Goal: Transaction & Acquisition: Book appointment/travel/reservation

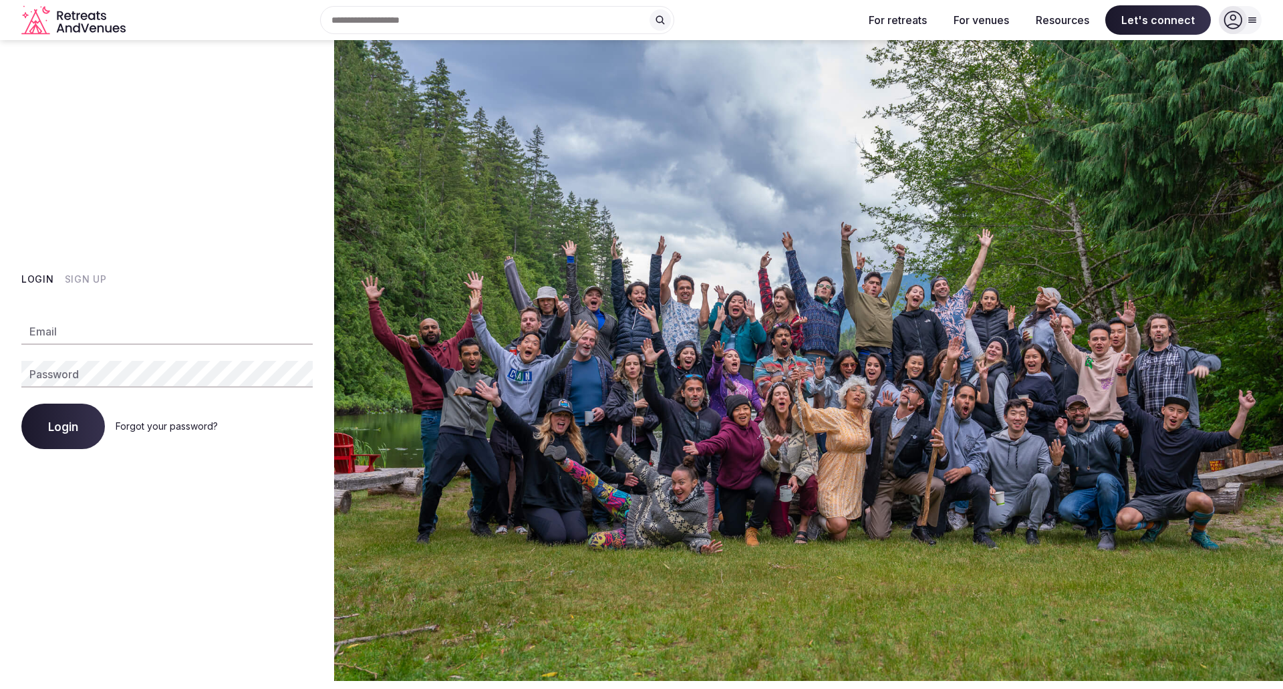
type input "**********"
click at [1229, 24] on icon at bounding box center [1233, 20] width 19 height 19
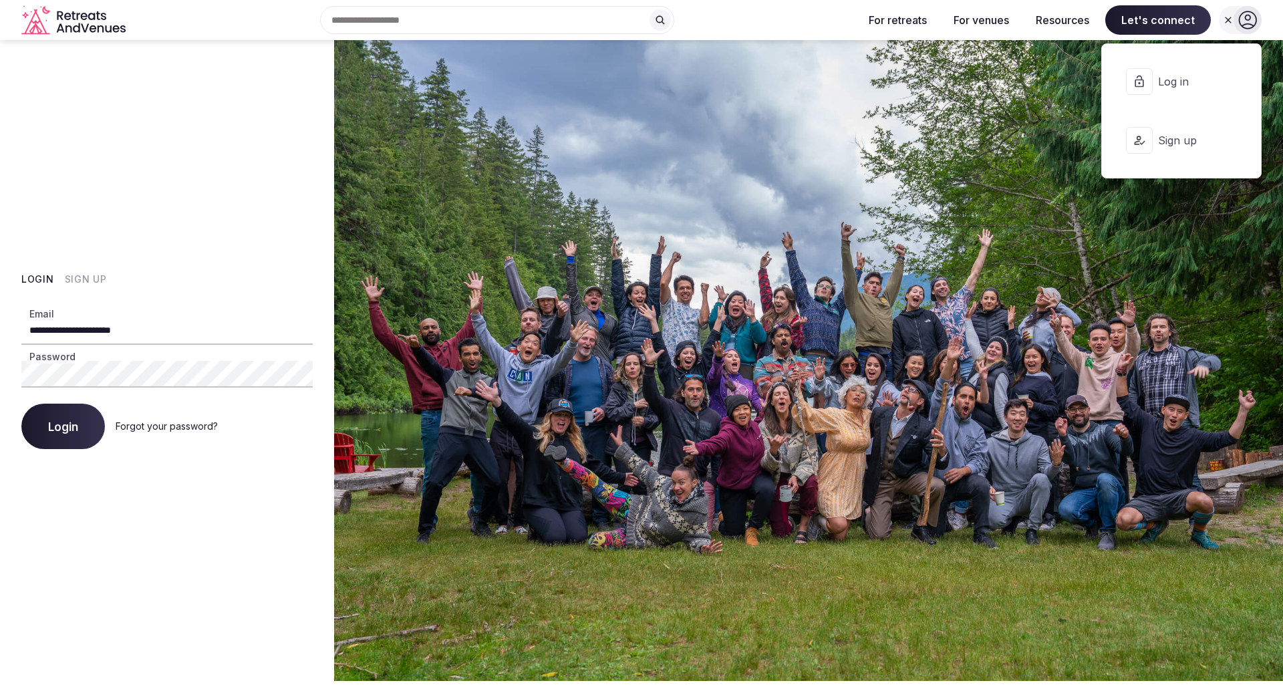
click at [1171, 85] on span "Log in" at bounding box center [1190, 81] width 64 height 15
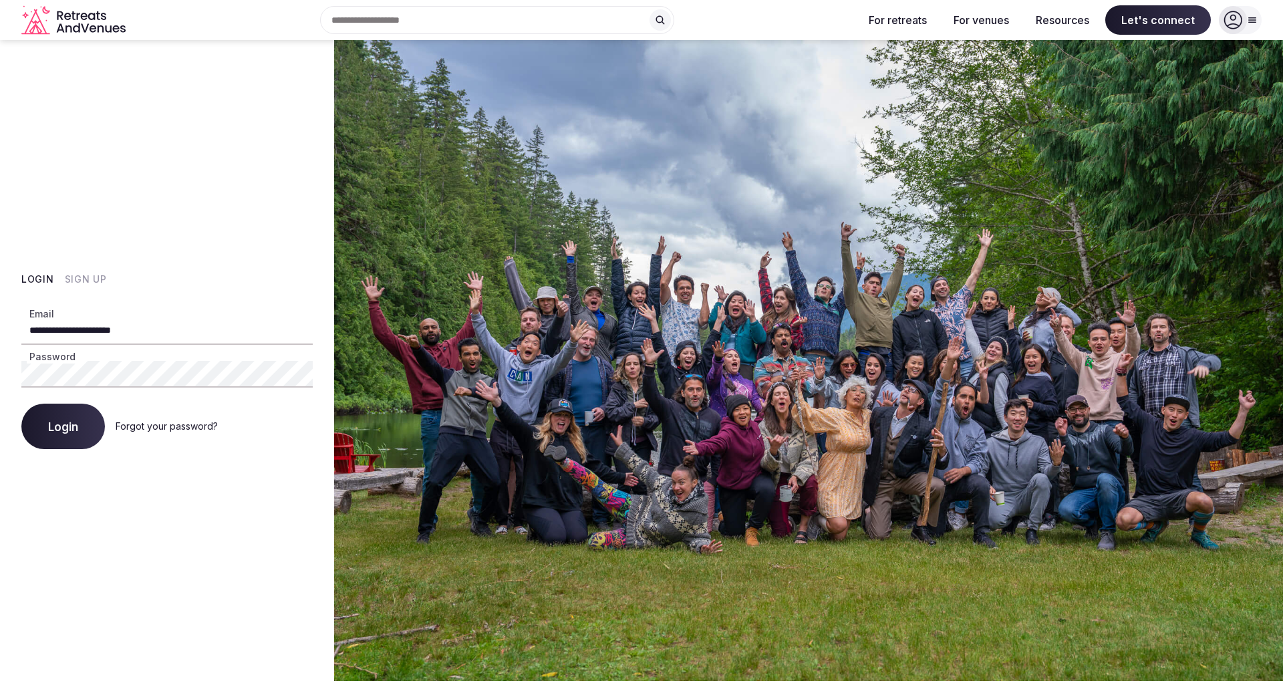
click at [53, 421] on span "Login" at bounding box center [63, 426] width 30 height 13
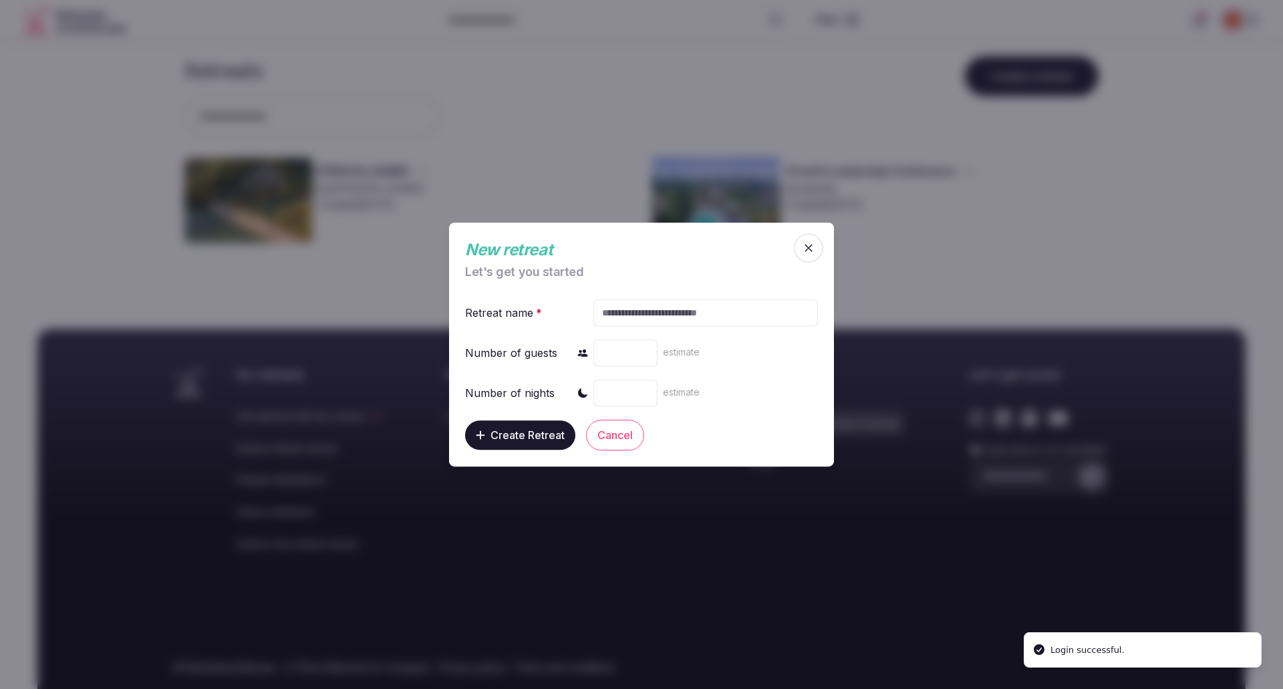
click at [811, 248] on icon "button" at bounding box center [808, 247] width 13 height 13
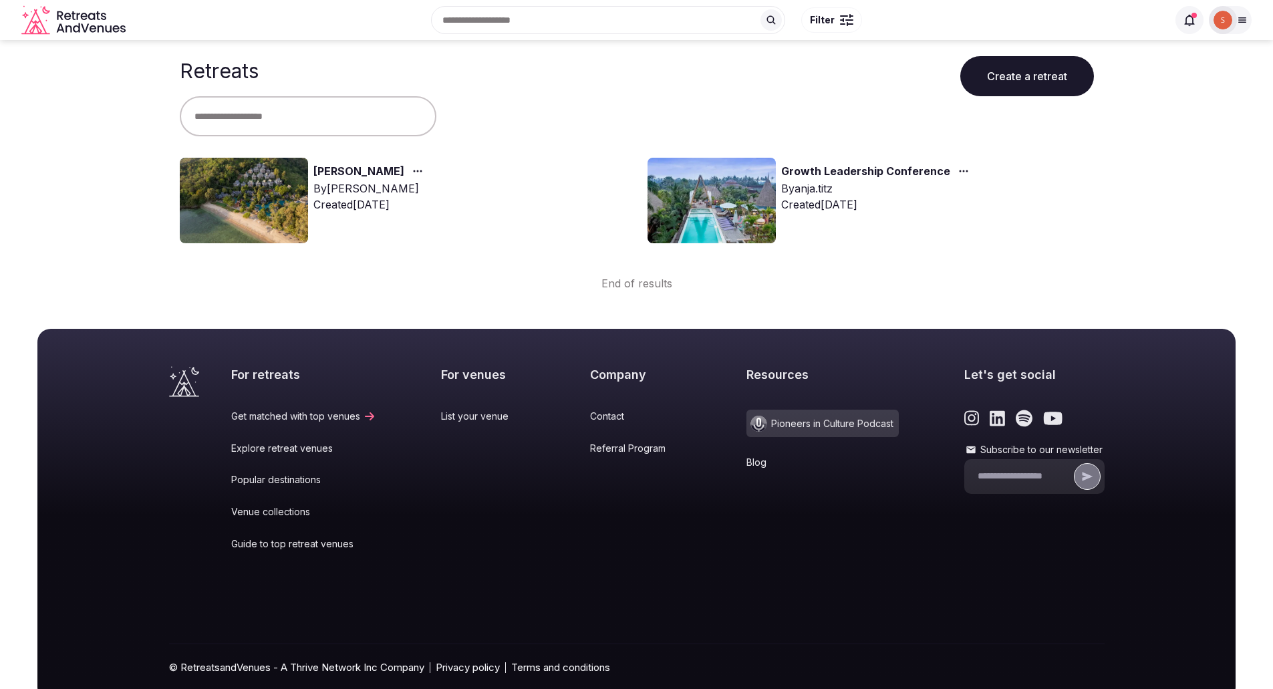
click at [335, 173] on link "[PERSON_NAME]" at bounding box center [358, 171] width 91 height 17
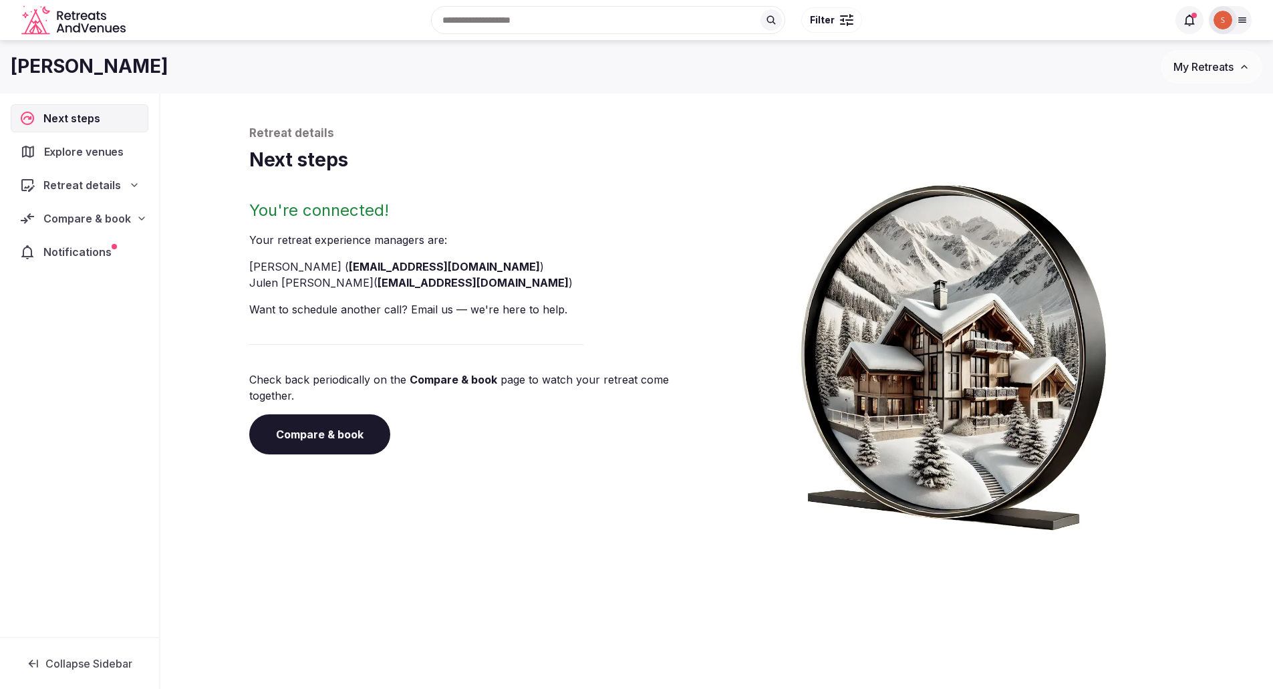
click at [102, 155] on span "Explore venues" at bounding box center [87, 152] width 86 height 16
click at [117, 184] on span "Retreat details" at bounding box center [81, 185] width 77 height 16
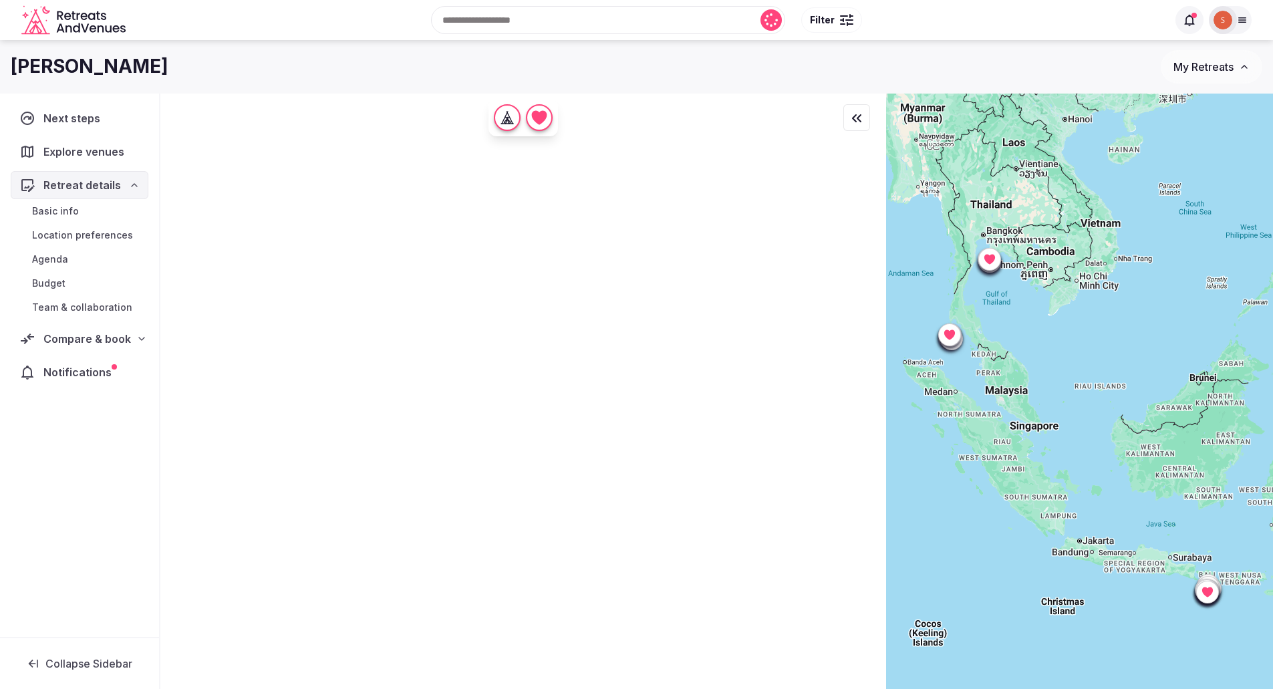
click at [118, 340] on span "Compare & book" at bounding box center [87, 339] width 88 height 16
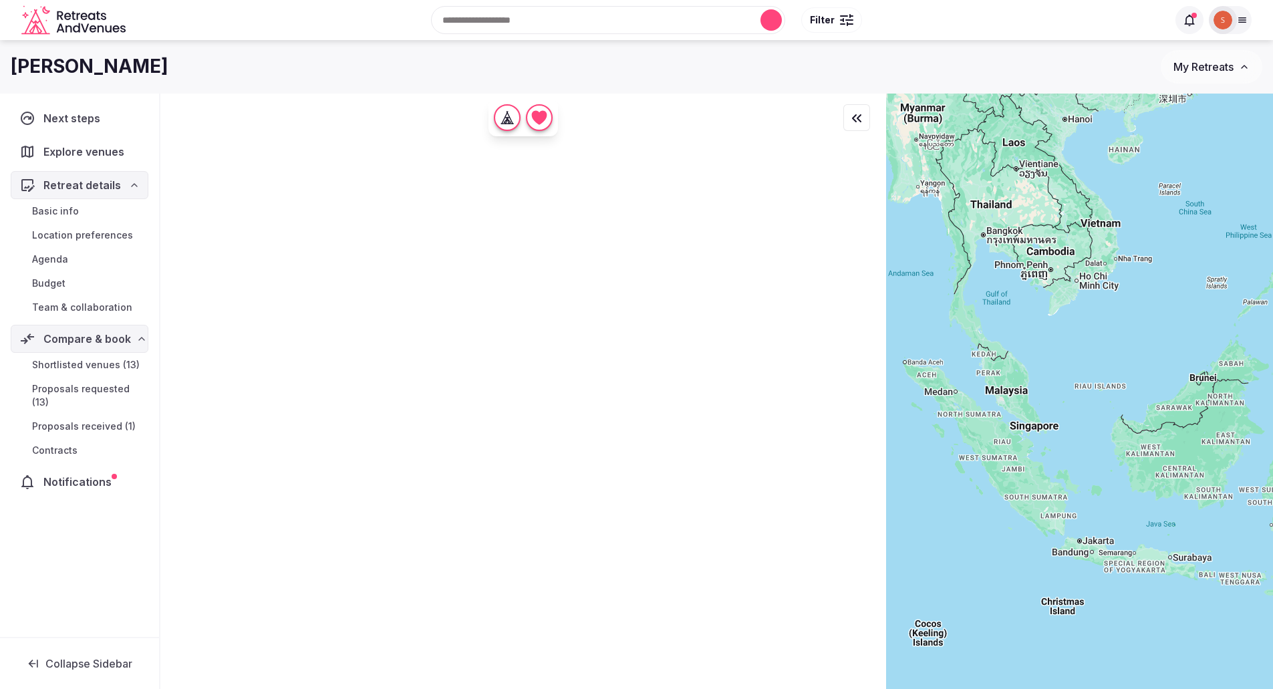
click at [98, 366] on span "Shortlisted venues (13)" at bounding box center [86, 364] width 108 height 13
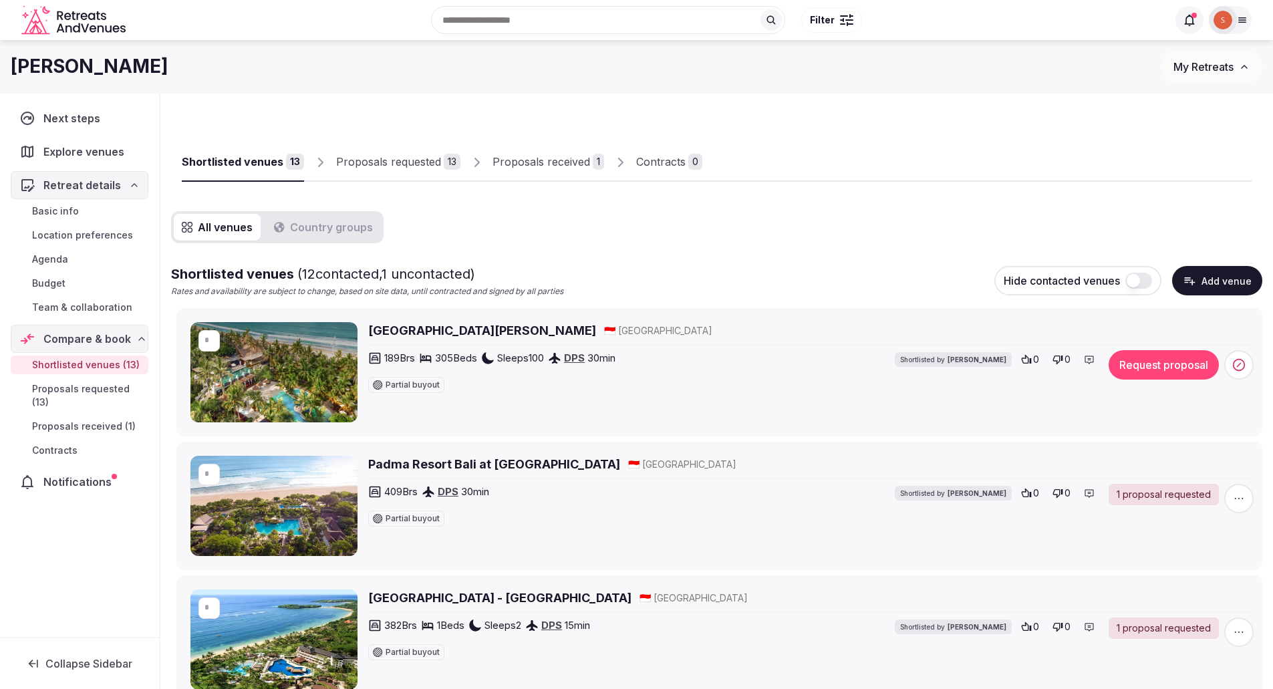
click at [460, 331] on h2 "[GEOGRAPHIC_DATA][PERSON_NAME]" at bounding box center [482, 330] width 228 height 17
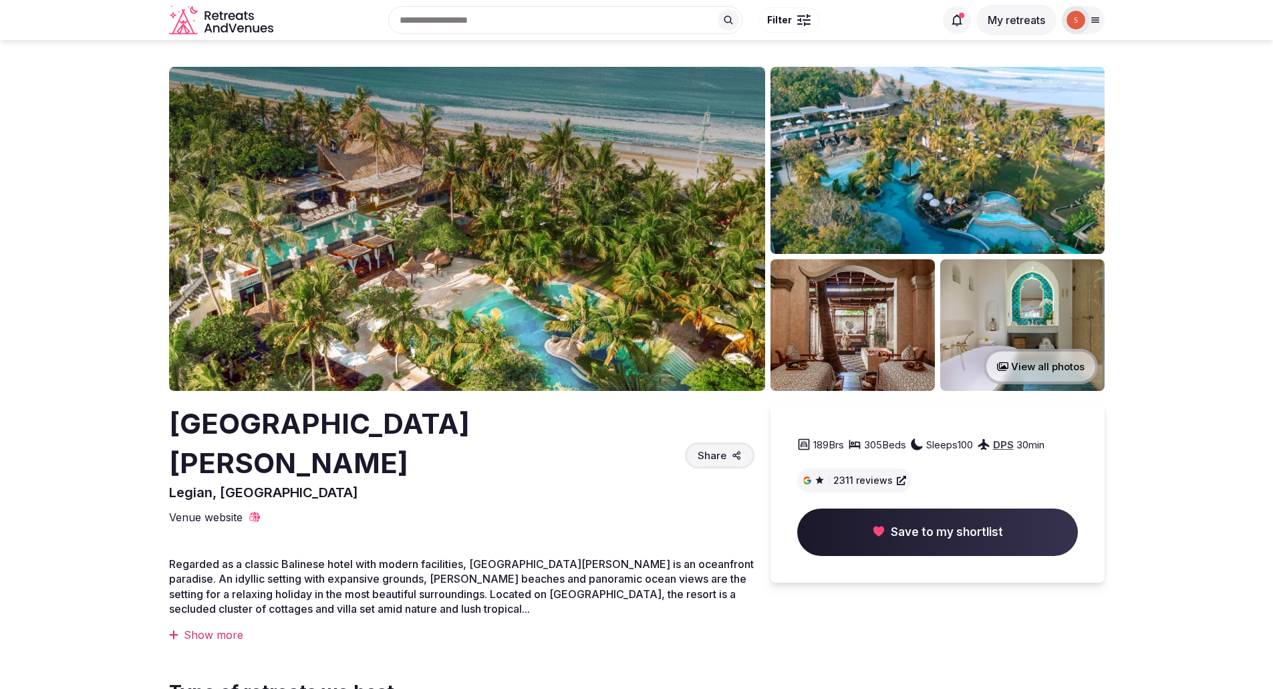
click at [524, 277] on img at bounding box center [467, 229] width 596 height 324
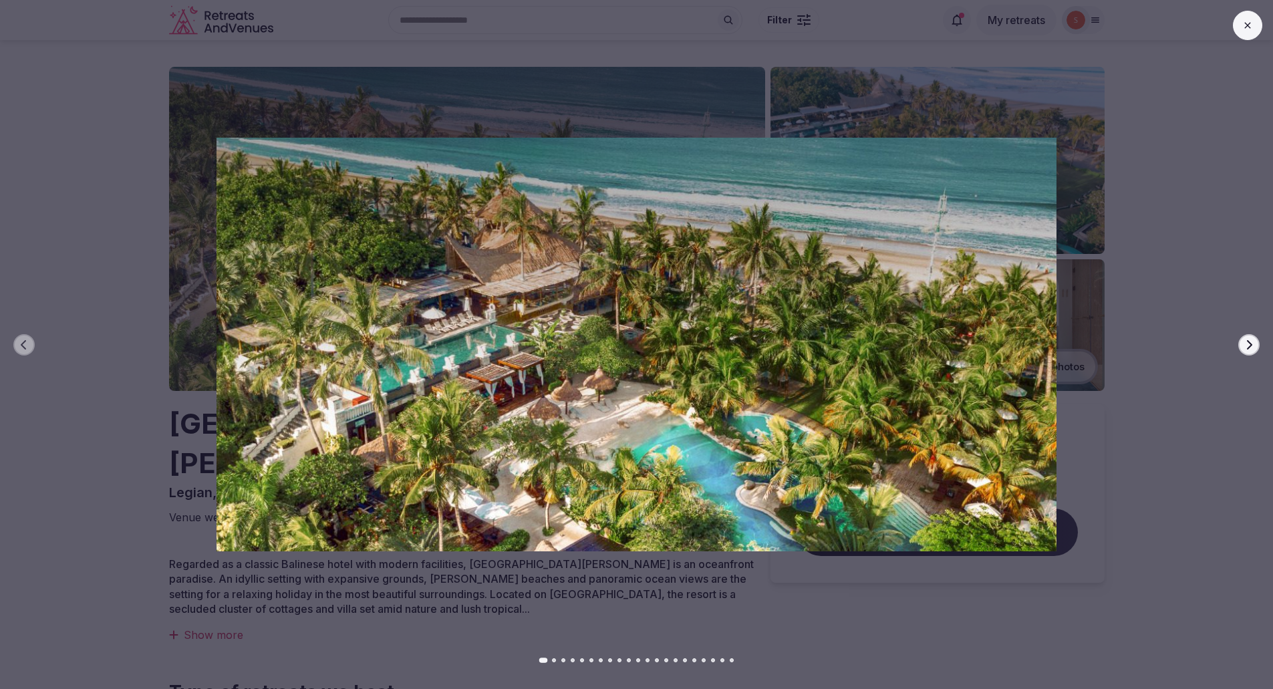
click at [1246, 346] on icon "button" at bounding box center [1249, 344] width 11 height 11
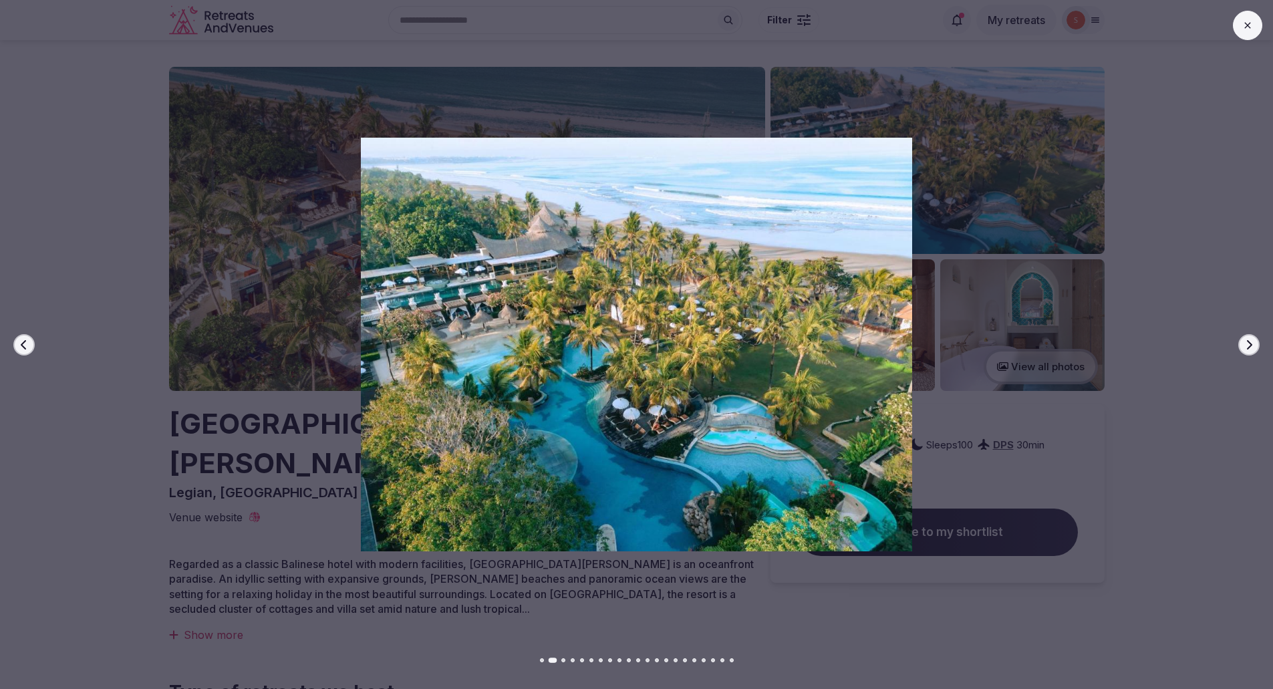
click at [1246, 346] on icon "button" at bounding box center [1249, 344] width 11 height 11
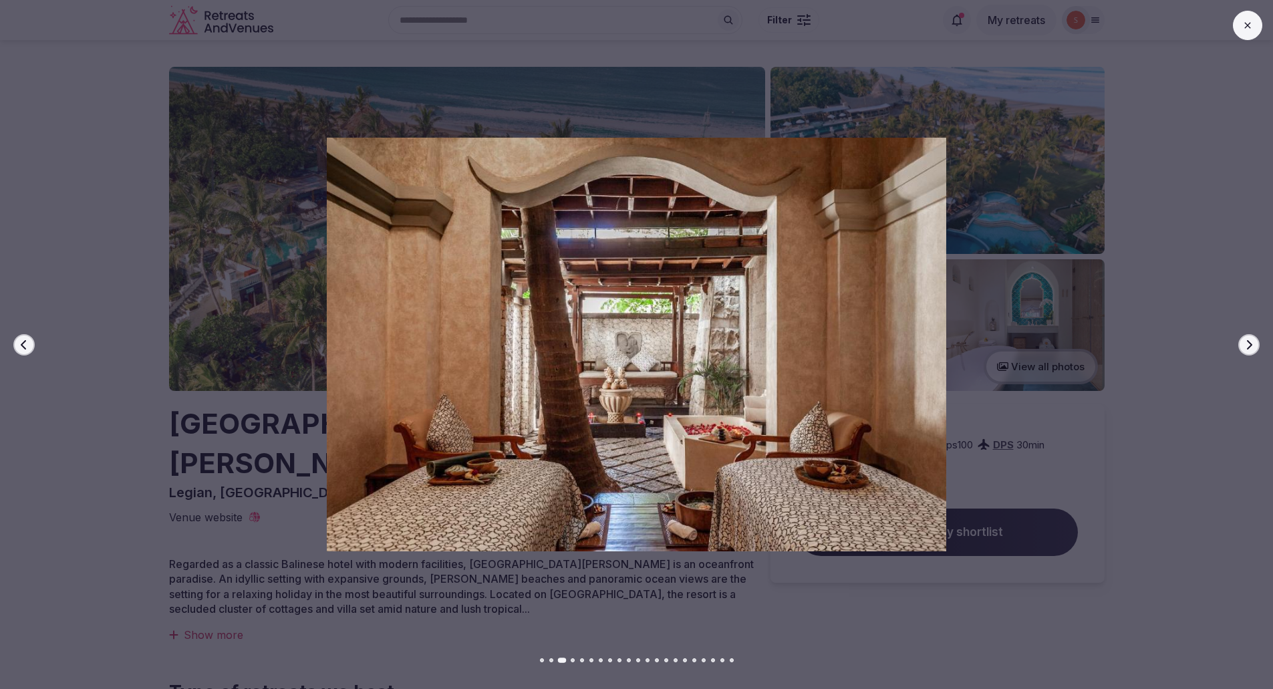
click at [1246, 346] on icon "button" at bounding box center [1249, 344] width 11 height 11
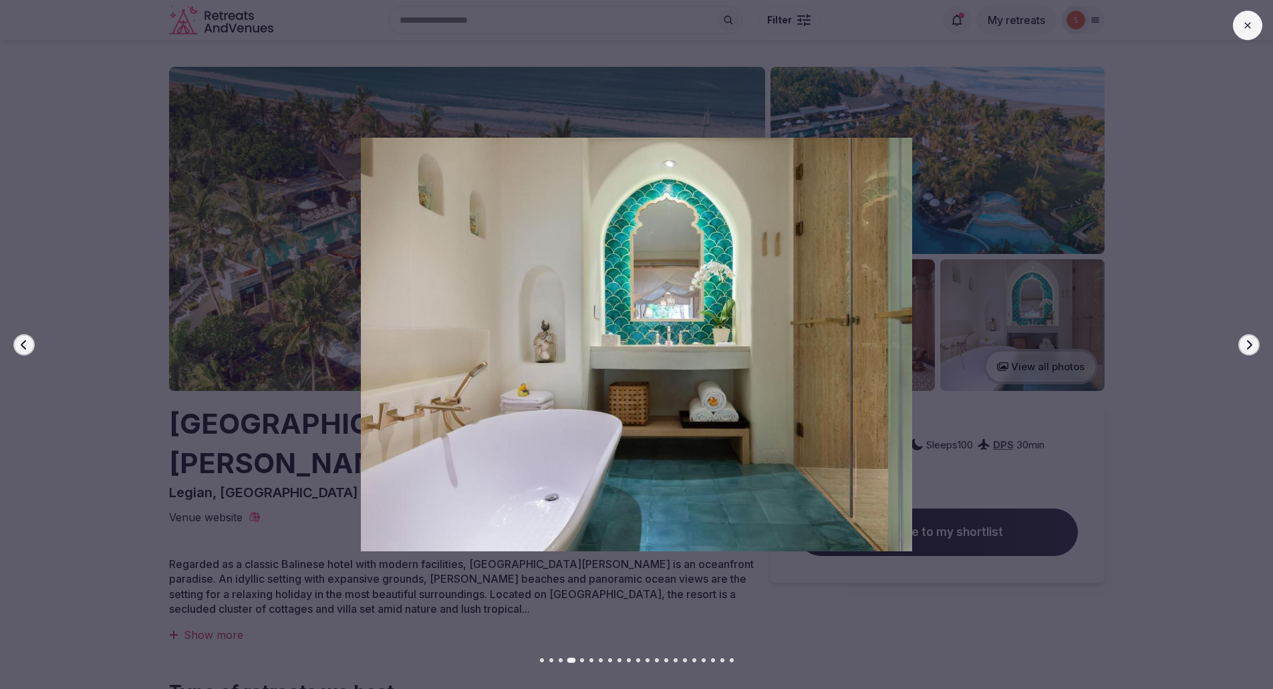
click at [1246, 346] on icon "button" at bounding box center [1249, 344] width 11 height 11
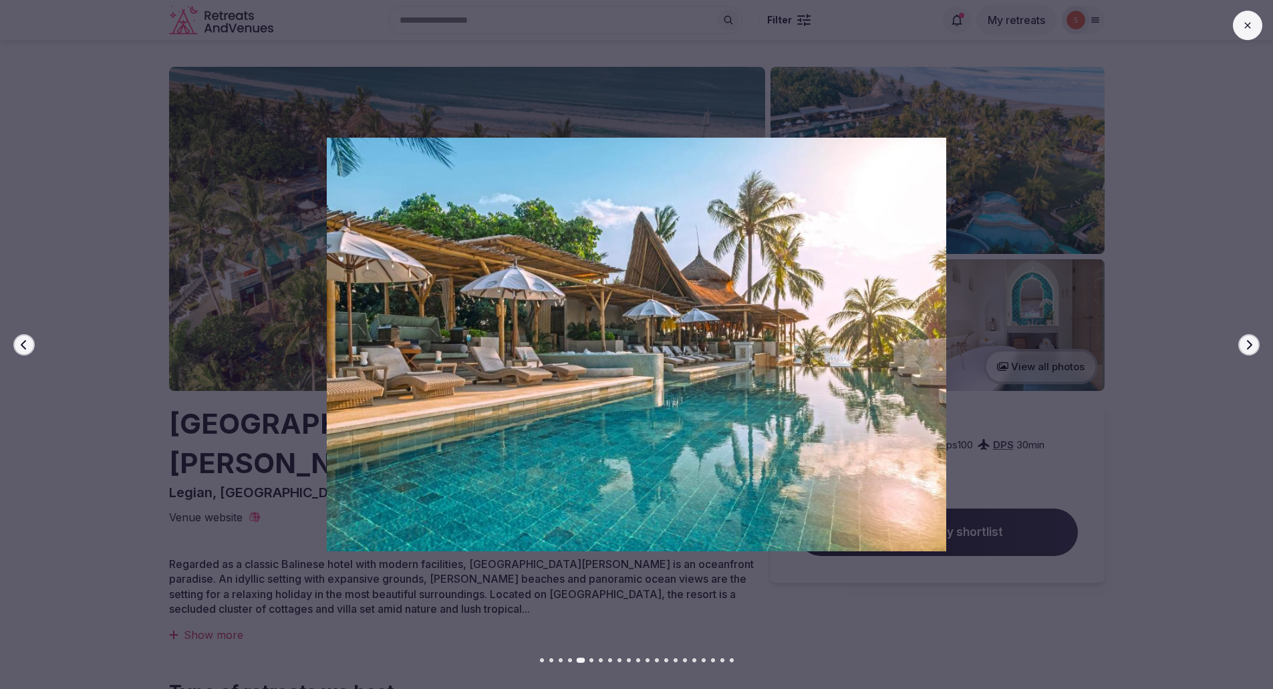
click at [1246, 346] on icon "button" at bounding box center [1249, 344] width 11 height 11
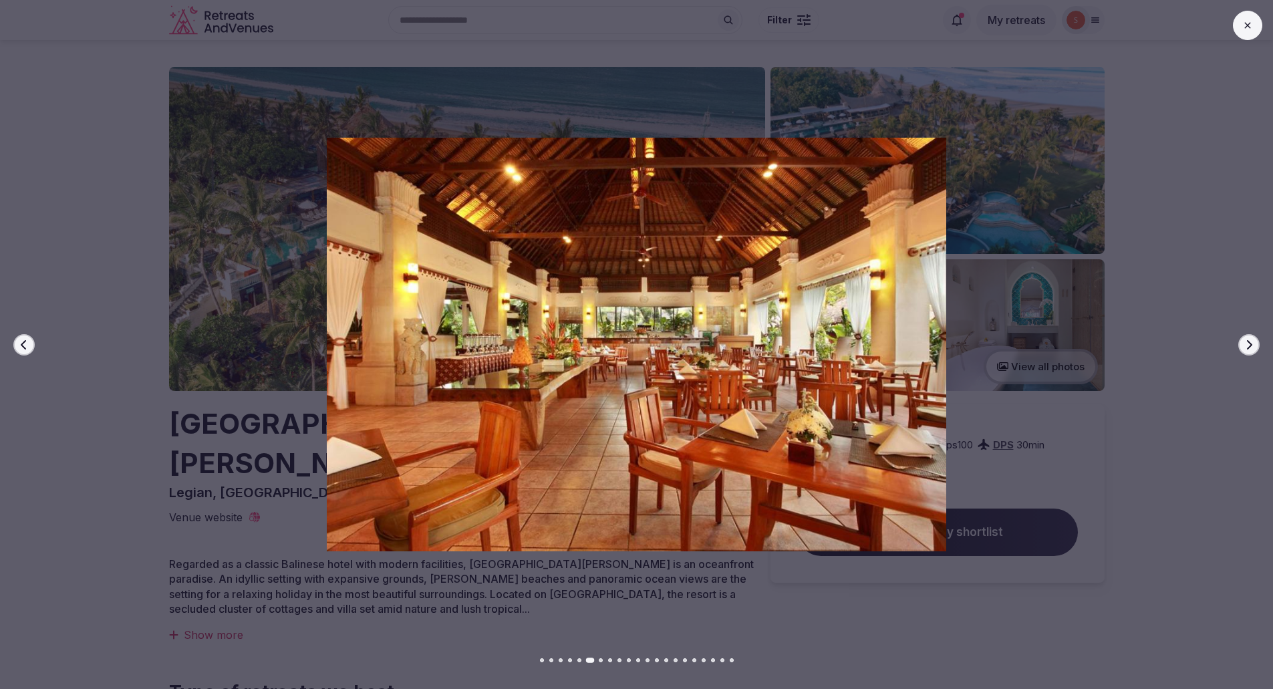
click at [1246, 346] on icon "button" at bounding box center [1249, 344] width 11 height 11
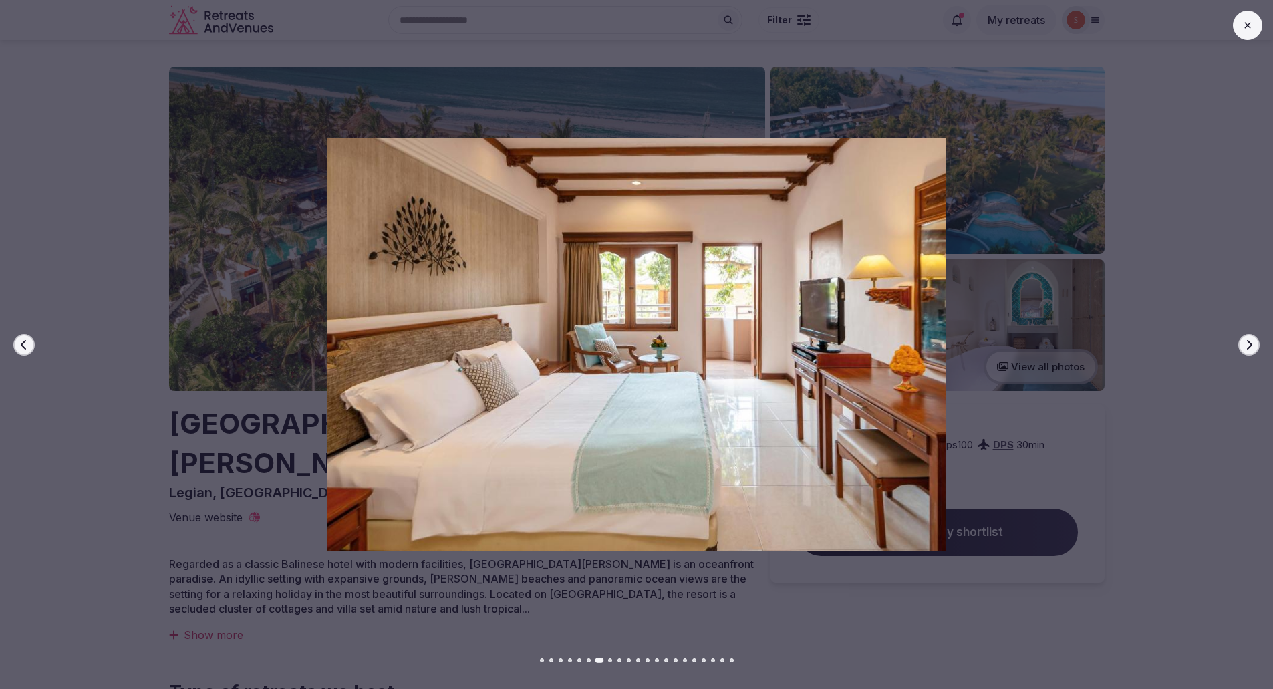
click at [1246, 346] on icon "button" at bounding box center [1249, 344] width 11 height 11
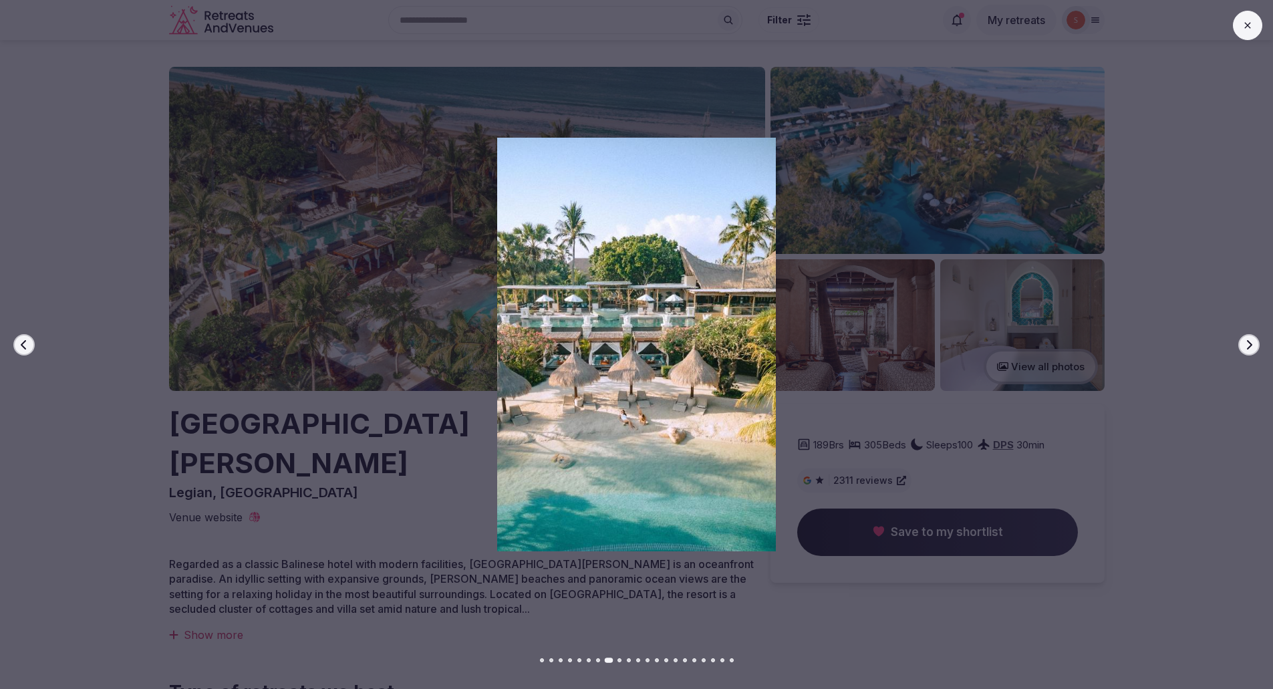
click at [1246, 346] on icon "button" at bounding box center [1249, 344] width 11 height 11
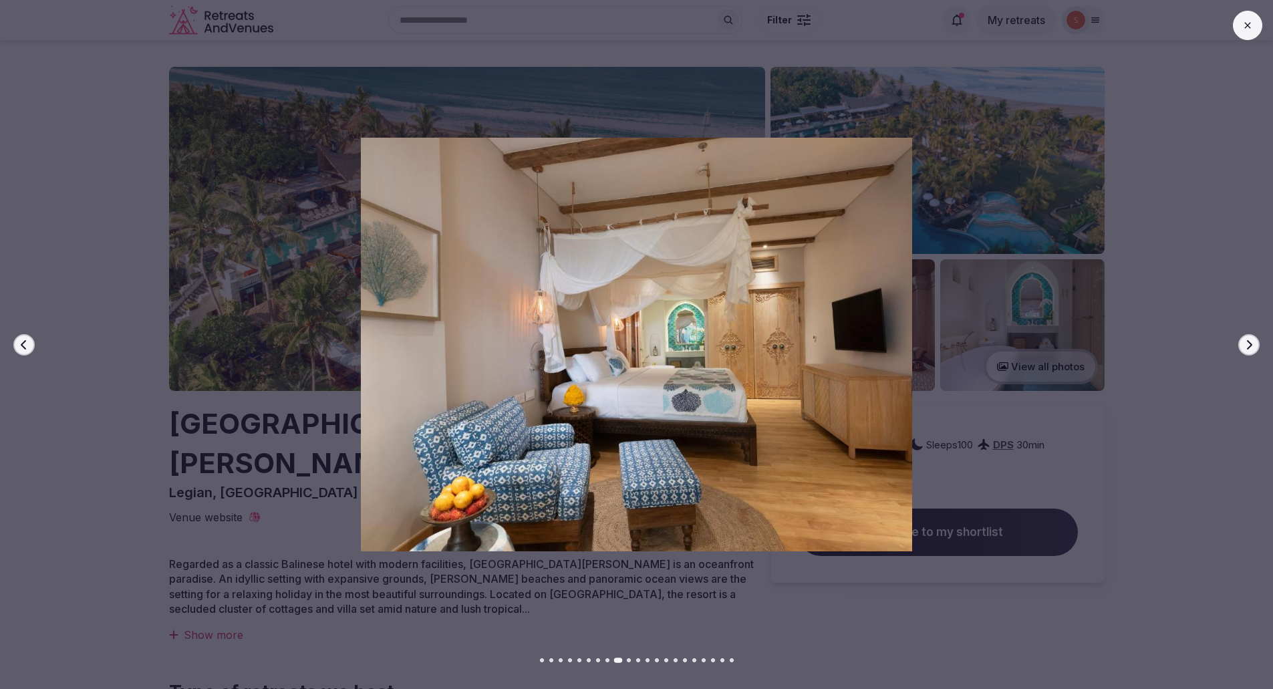
click at [1246, 346] on icon "button" at bounding box center [1249, 344] width 11 height 11
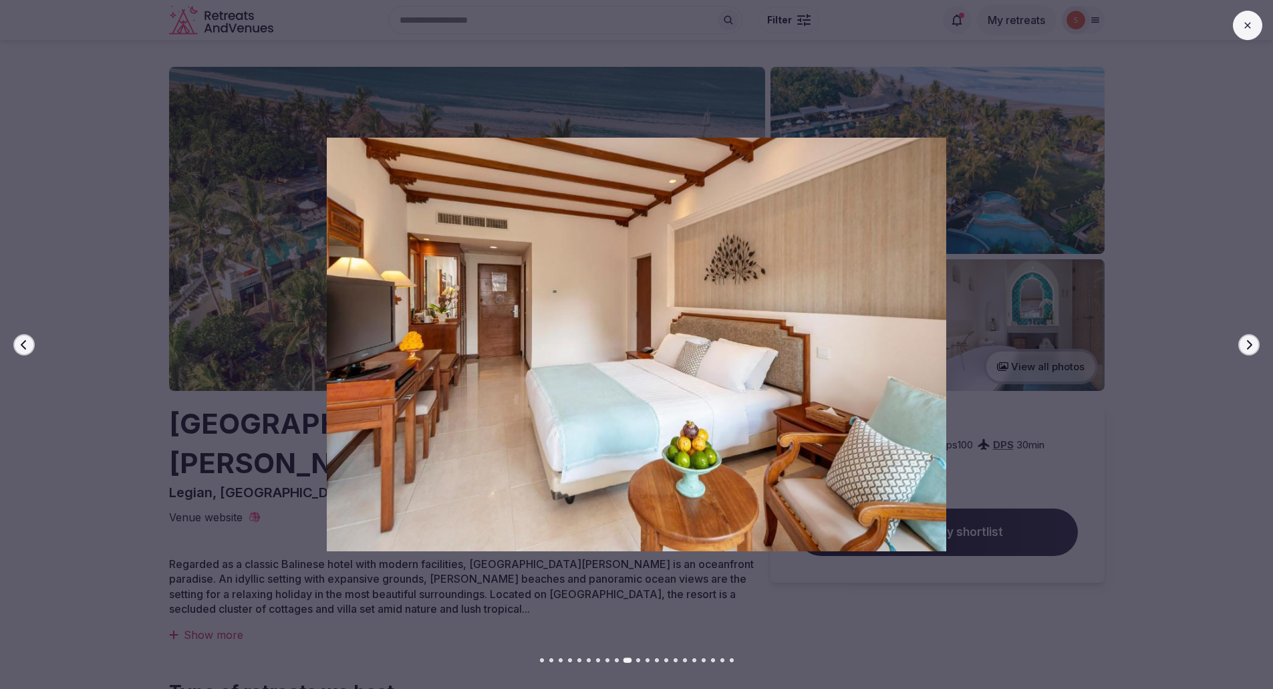
click at [1246, 346] on icon "button" at bounding box center [1249, 344] width 11 height 11
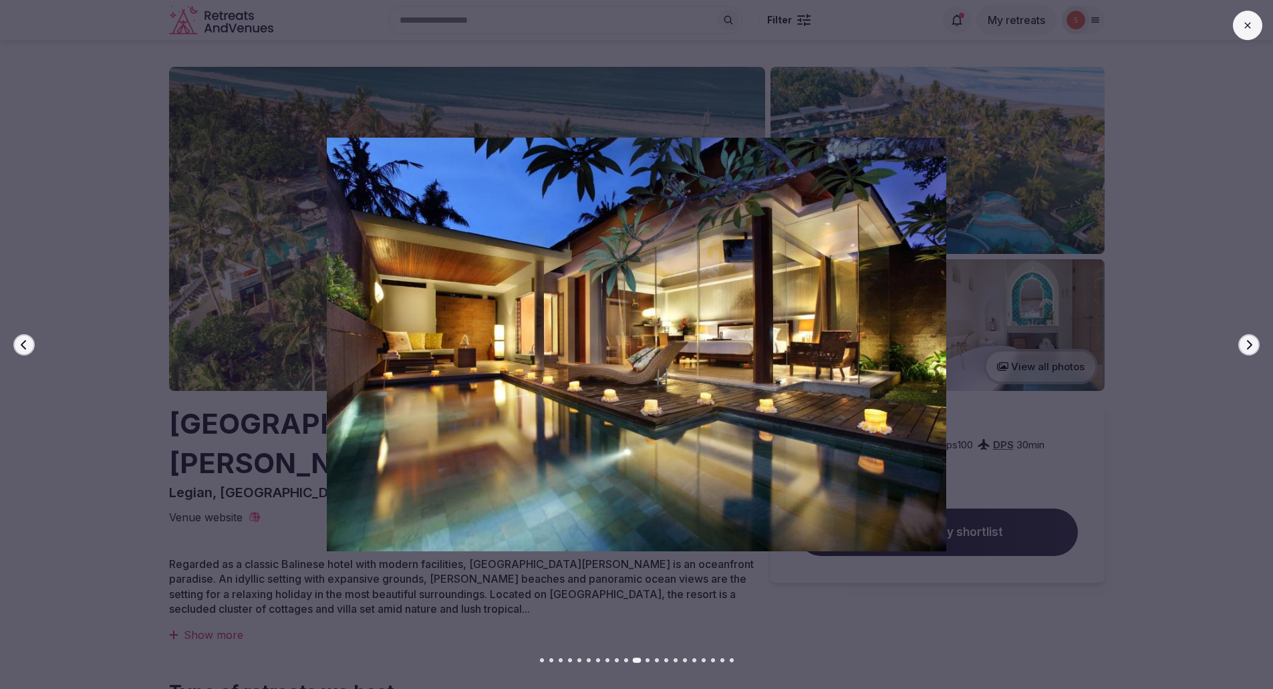
click at [1246, 346] on icon "button" at bounding box center [1249, 344] width 11 height 11
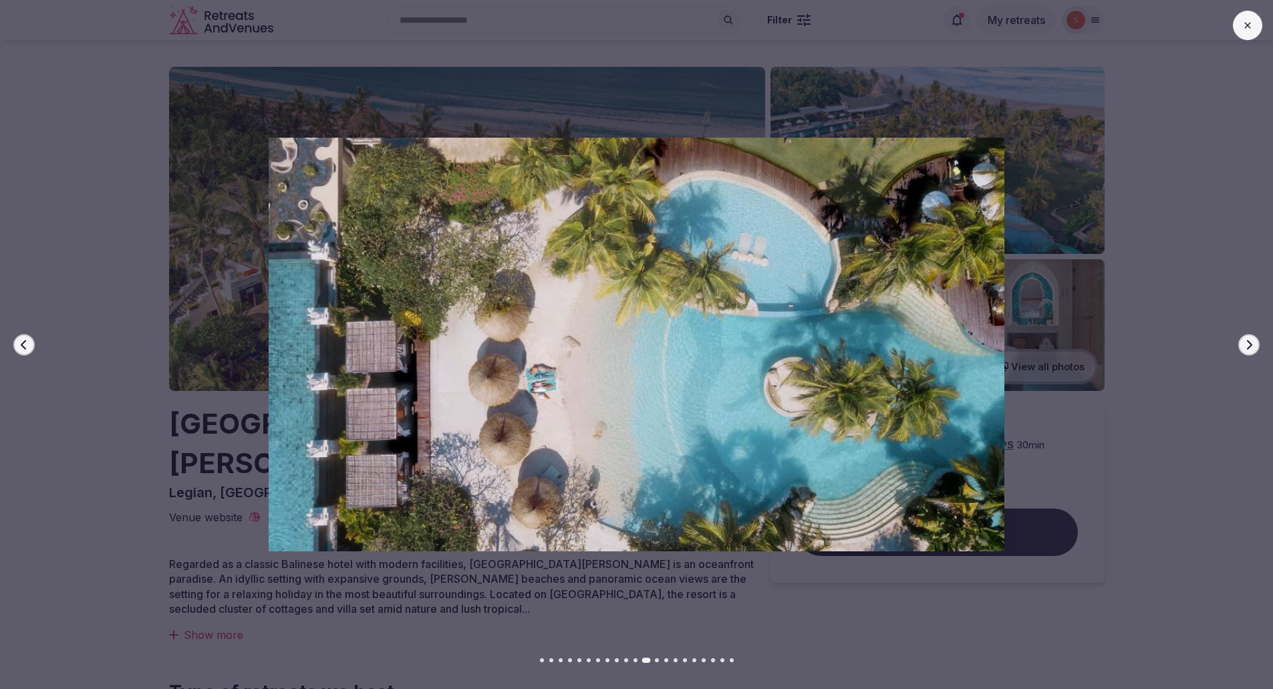
click at [1246, 346] on icon "button" at bounding box center [1249, 344] width 11 height 11
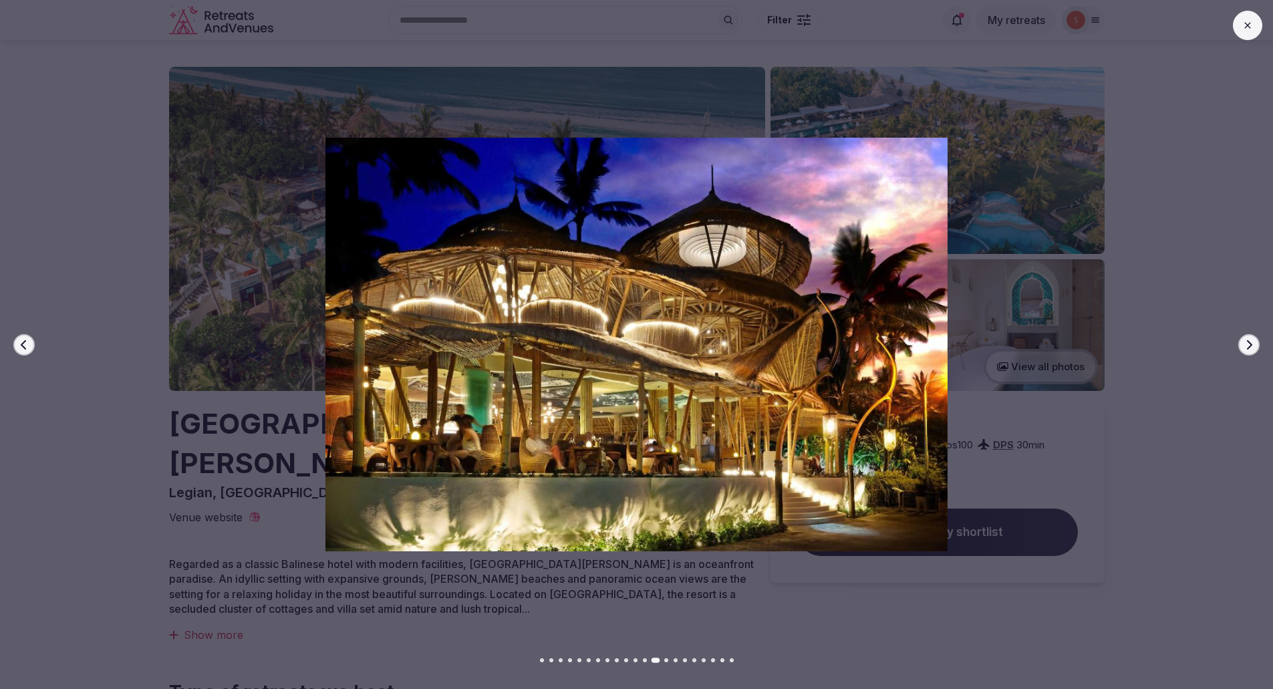
click at [1246, 346] on icon "button" at bounding box center [1249, 344] width 11 height 11
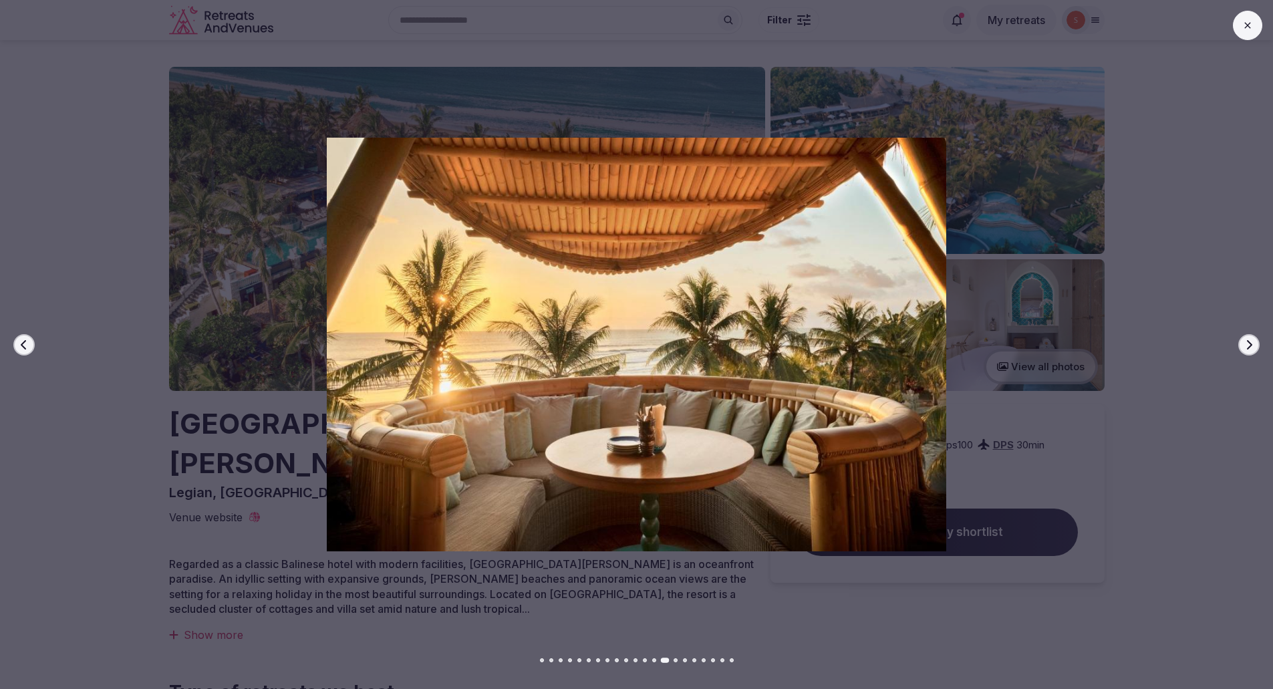
click at [1246, 346] on icon "button" at bounding box center [1249, 344] width 11 height 11
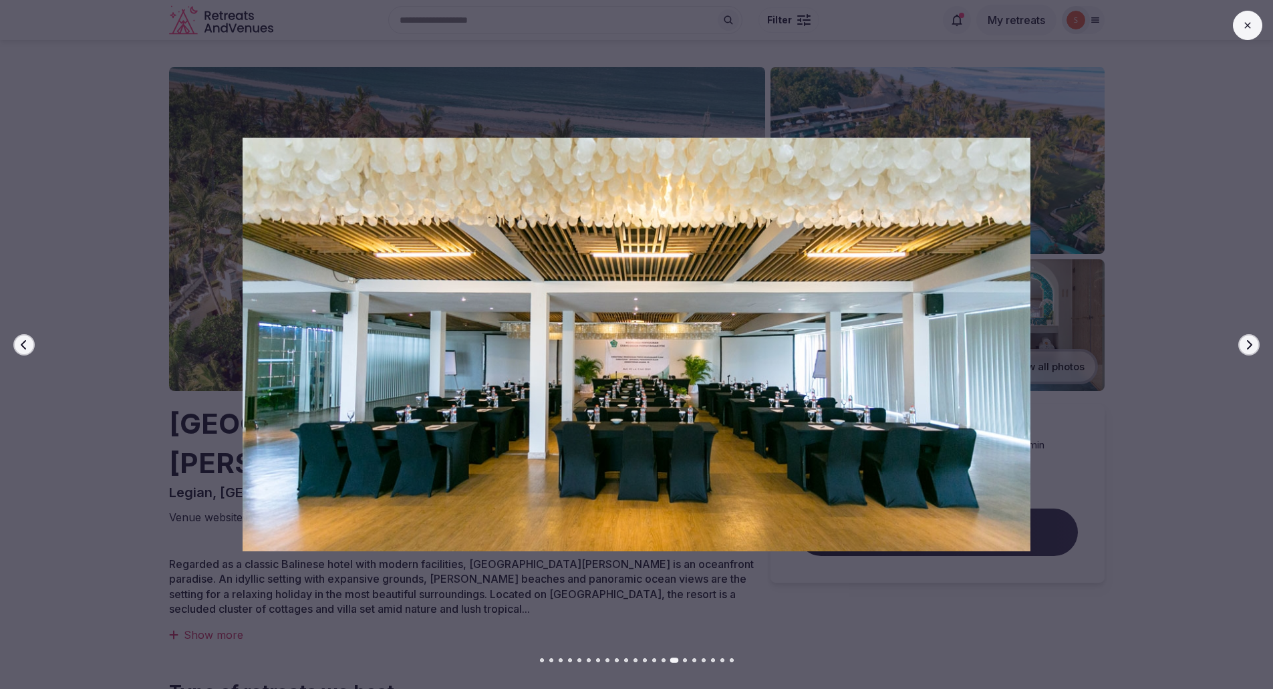
click at [1246, 346] on icon "button" at bounding box center [1249, 344] width 11 height 11
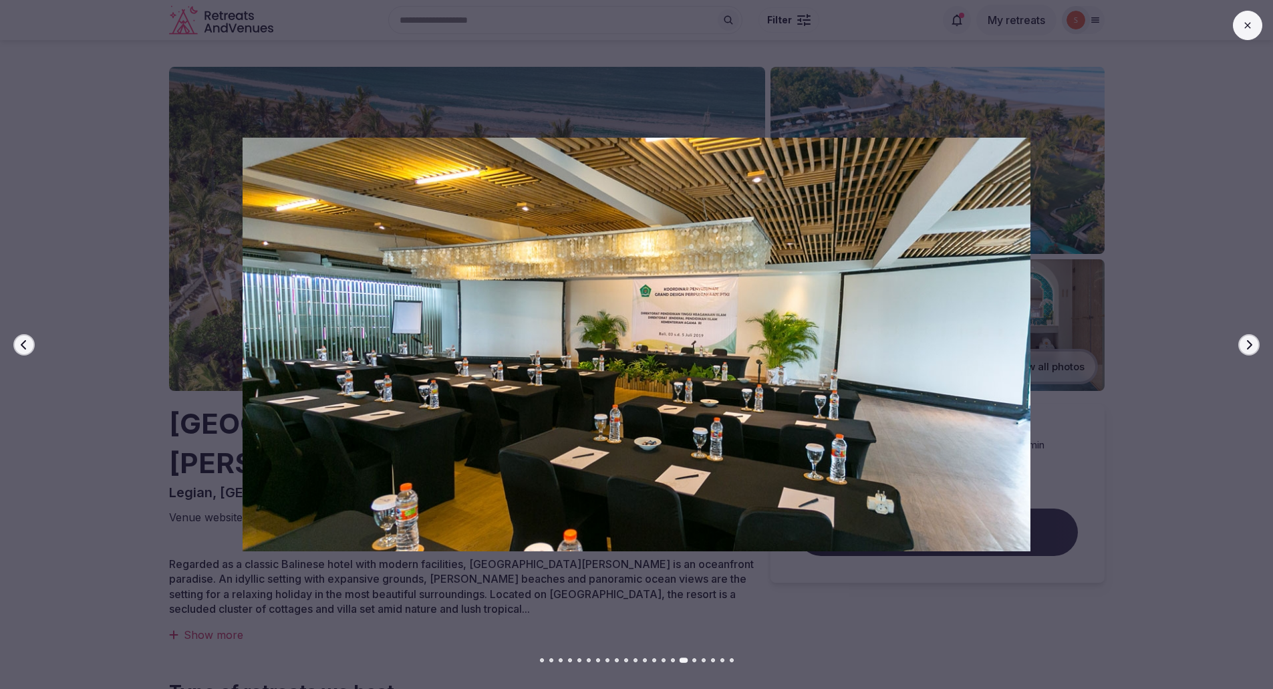
click at [1246, 346] on icon "button" at bounding box center [1249, 344] width 11 height 11
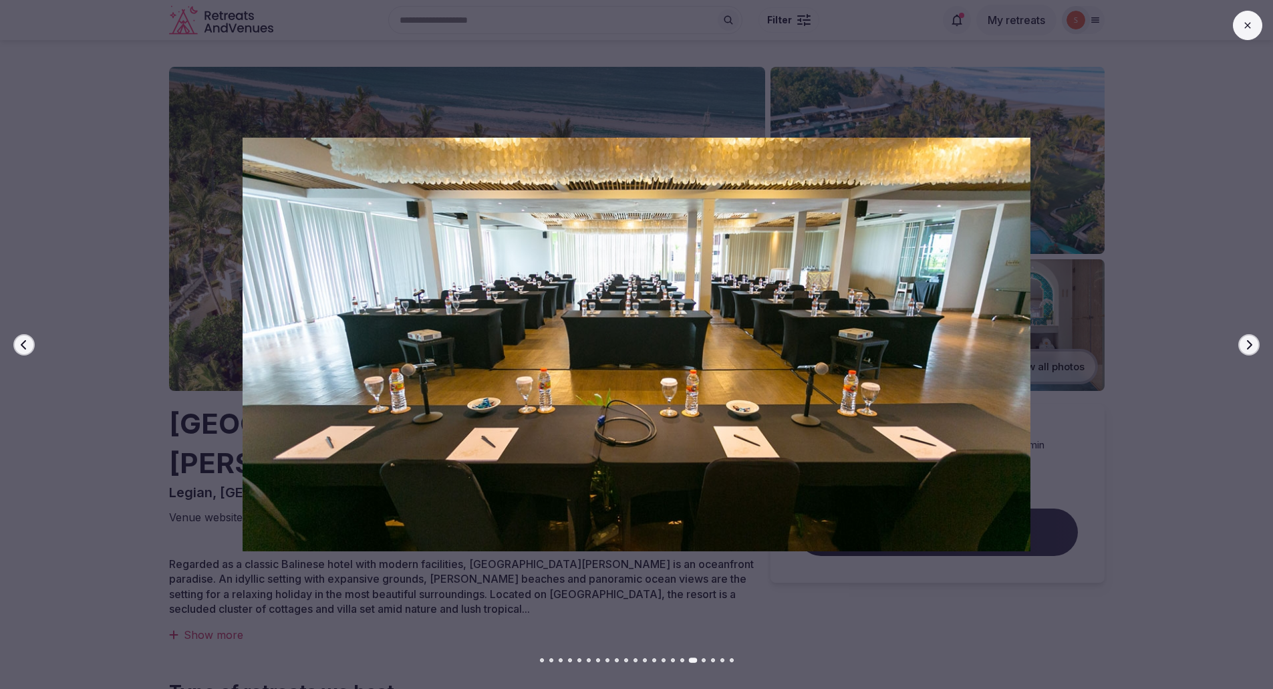
click at [1246, 346] on icon "button" at bounding box center [1249, 344] width 11 height 11
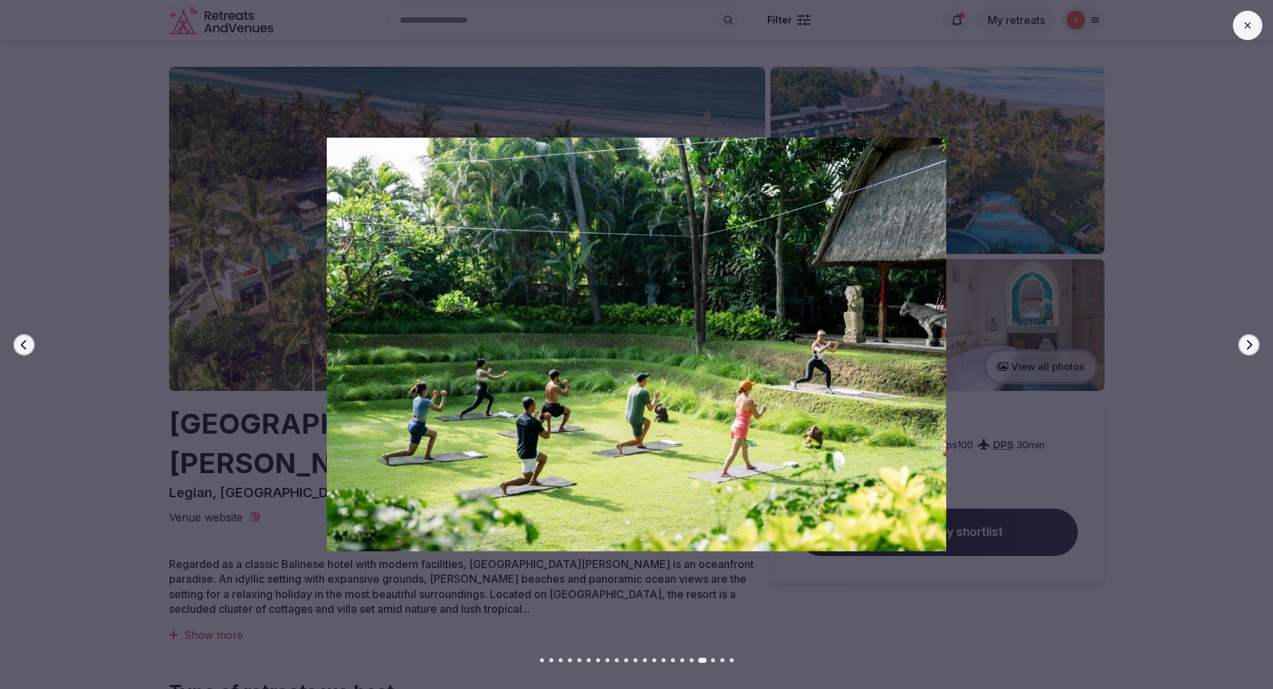
click at [1246, 346] on icon "button" at bounding box center [1249, 344] width 11 height 11
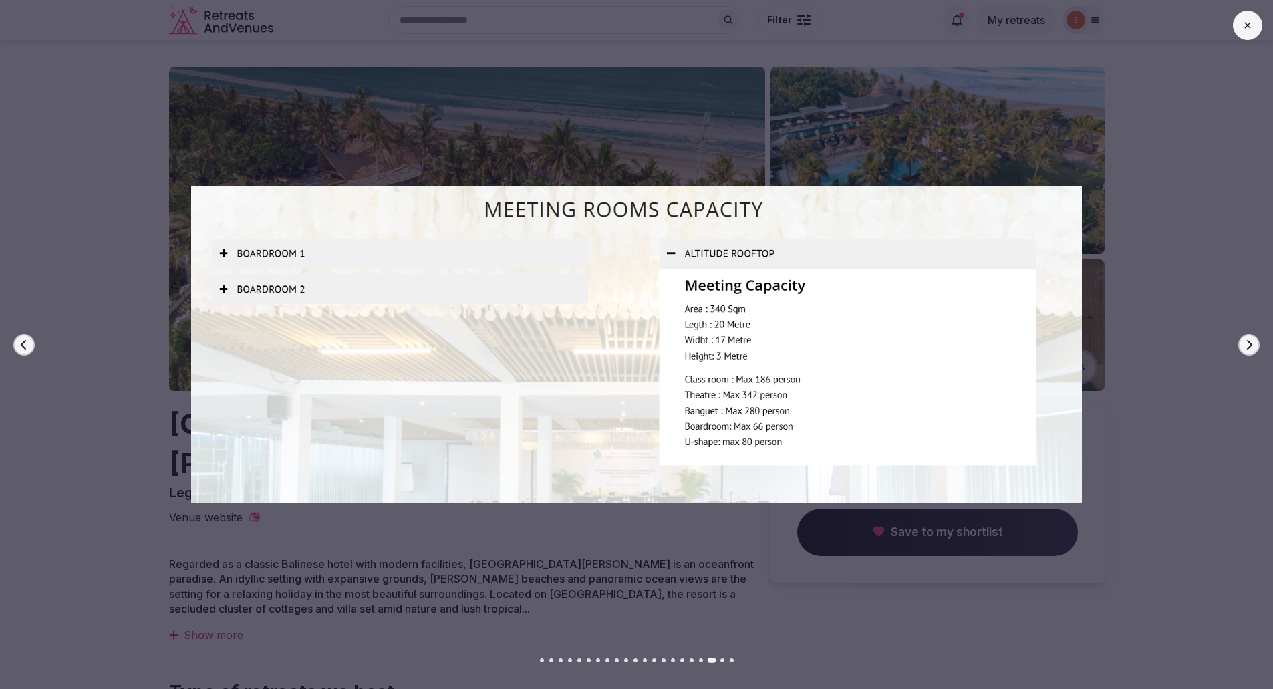
click at [274, 257] on img at bounding box center [636, 345] width 891 height 414
click at [1246, 347] on icon "button" at bounding box center [1249, 344] width 11 height 11
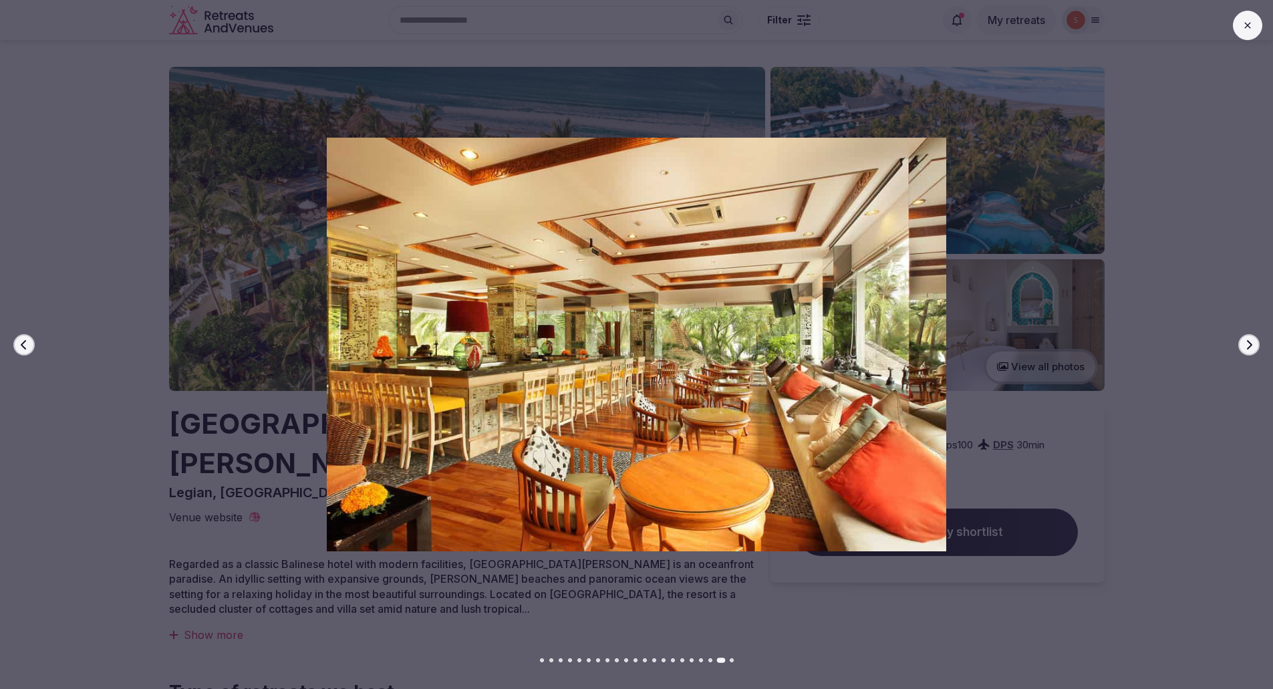
click at [1246, 347] on icon "button" at bounding box center [1249, 344] width 11 height 11
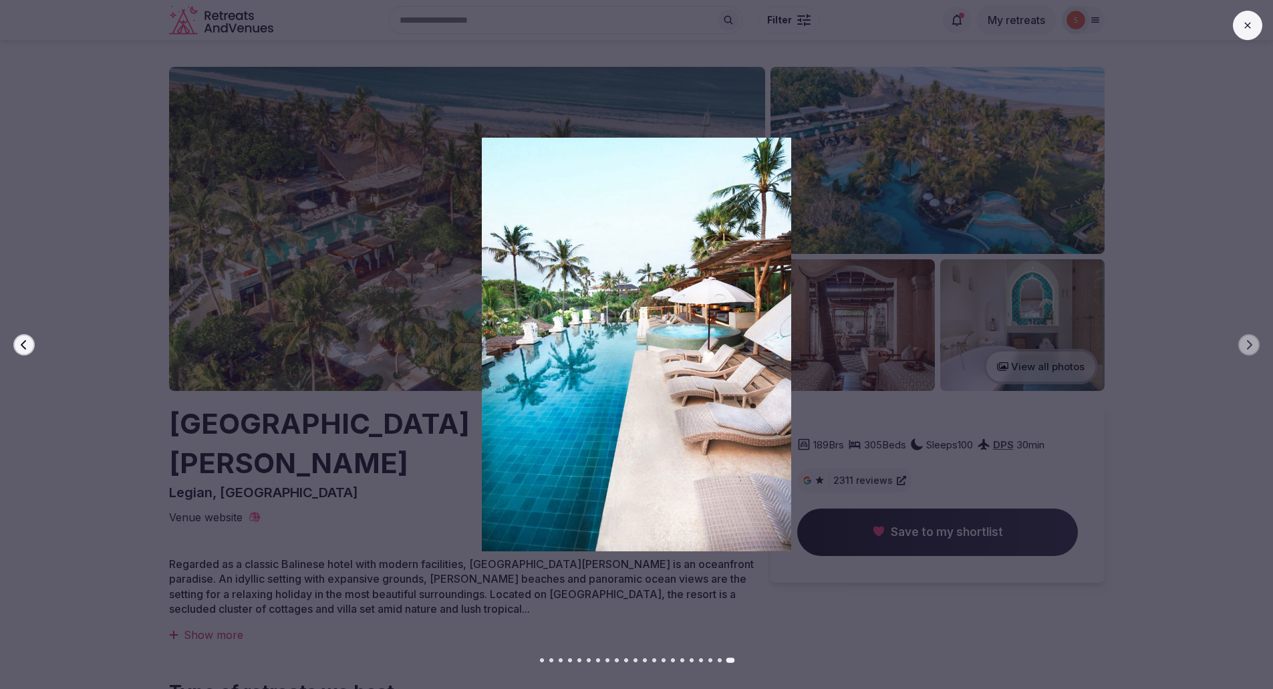
click at [1248, 33] on button at bounding box center [1247, 25] width 29 height 29
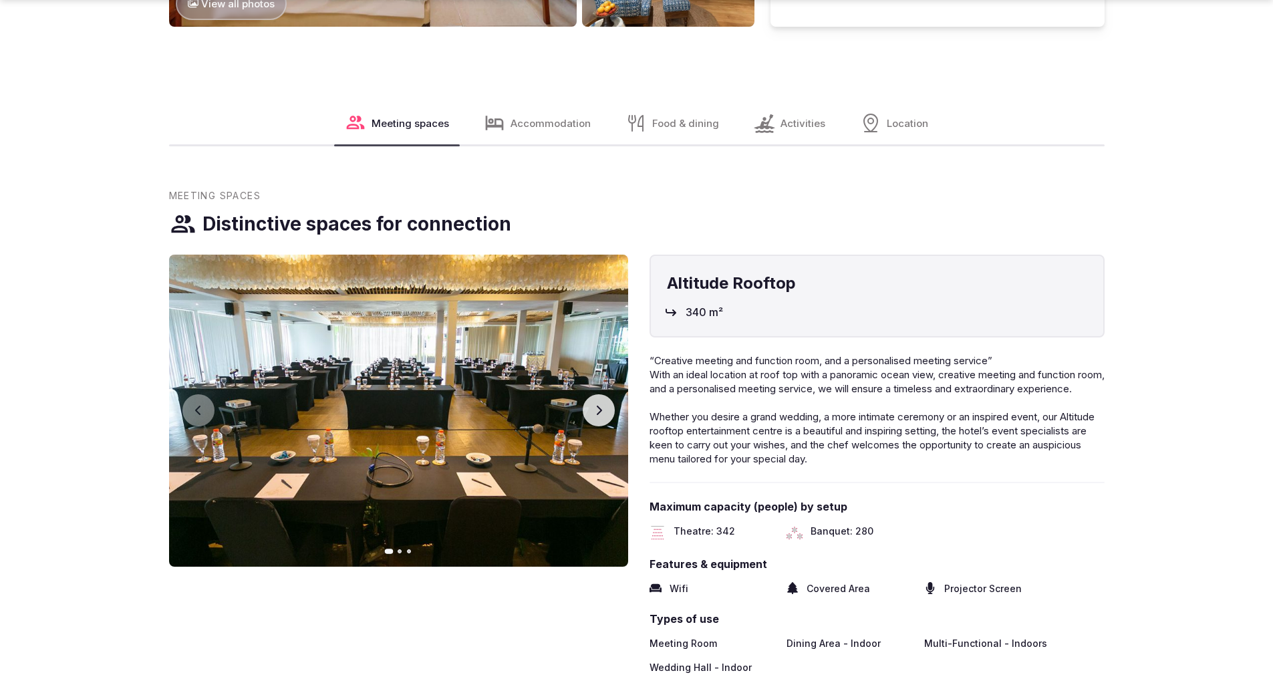
scroll to position [1310, 0]
click at [595, 394] on button "Next slide" at bounding box center [599, 410] width 32 height 32
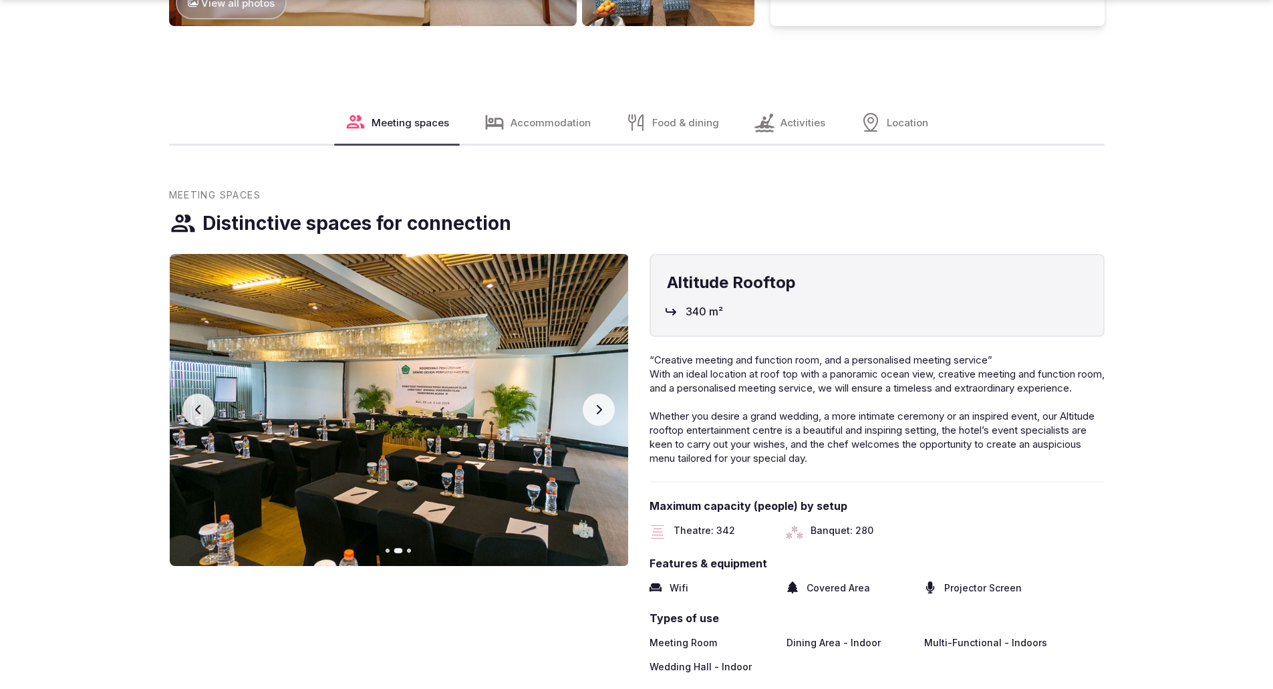
click at [595, 394] on button "Next slide" at bounding box center [599, 410] width 32 height 32
